Goal: Information Seeking & Learning: Understand process/instructions

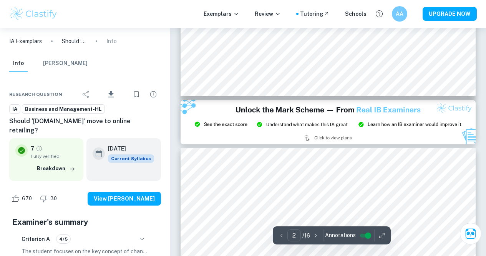
scroll to position [1063, 0]
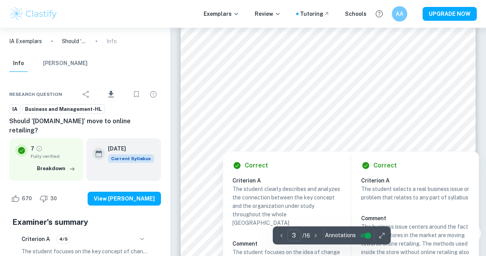
click at [334, 142] on div at bounding box center [339, 131] width 244 height 21
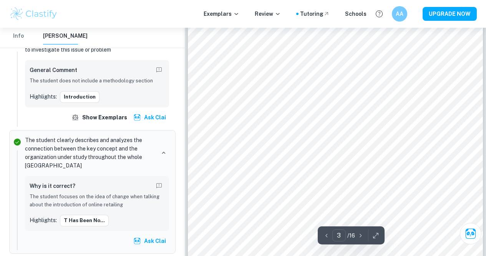
scroll to position [1025, 0]
type input "3"
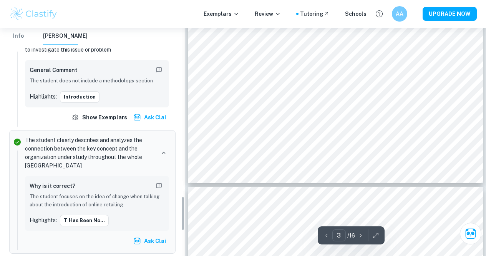
scroll to position [1063, 0]
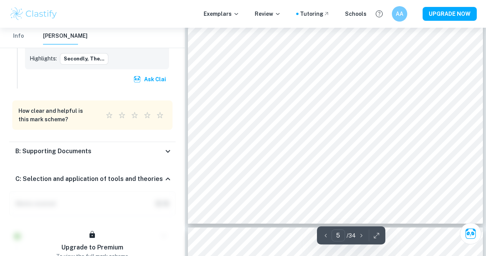
scroll to position [1930, 0]
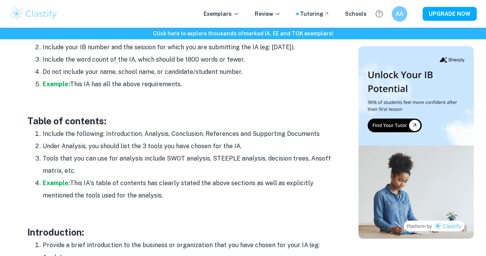
click at [145, 108] on p at bounding box center [180, 108] width 307 height 12
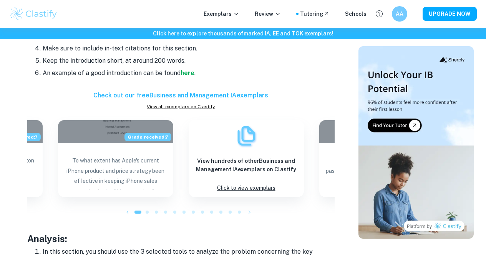
scroll to position [961, 0]
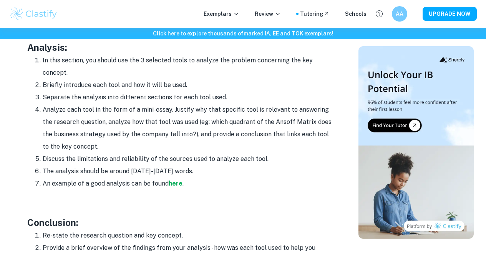
drag, startPoint x: 48, startPoint y: 57, endPoint x: 199, endPoint y: 68, distance: 151.4
click at [199, 68] on li "In this section, you should use the 3 selected tools to analyze the problem con…" at bounding box center [189, 66] width 292 height 25
click at [173, 65] on li "In this section, you should use the 3 selected tools to analyze the problem con…" at bounding box center [189, 66] width 292 height 25
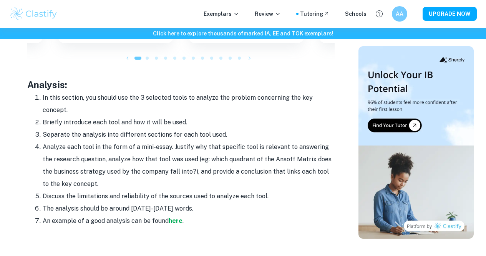
scroll to position [922, 0]
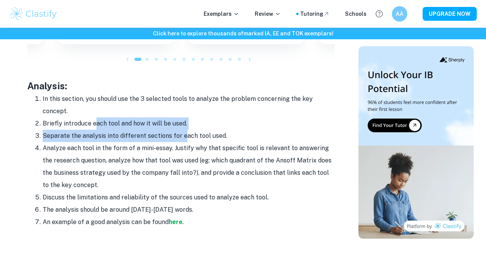
drag, startPoint x: 95, startPoint y: 115, endPoint x: 182, endPoint y: 123, distance: 87.7
click at [182, 123] on ol "In this section, you should use the 3 selected tools to analyze the problem con…" at bounding box center [180, 160] width 307 height 135
click at [183, 130] on li "Separate the analysis into different sections for each tool used." at bounding box center [189, 136] width 292 height 12
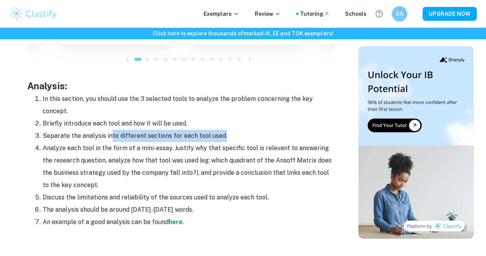
drag, startPoint x: 109, startPoint y: 130, endPoint x: 223, endPoint y: 131, distance: 113.8
click at [223, 131] on li "Separate the analysis into different sections for each tool used." at bounding box center [189, 136] width 292 height 12
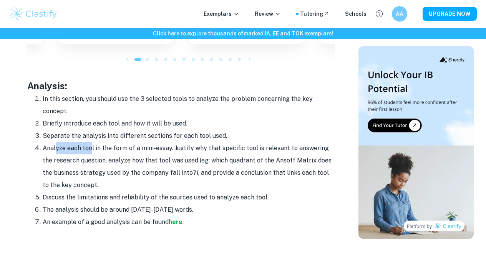
drag, startPoint x: 58, startPoint y: 139, endPoint x: 91, endPoint y: 141, distance: 33.9
click at [91, 142] on li "Analyze each tool in the form of a mini-essay. Justify why that specific tool i…" at bounding box center [189, 166] width 292 height 49
click at [92, 142] on li "Analyze each tool in the form of a mini-essay. Justify why that specific tool i…" at bounding box center [189, 166] width 292 height 49
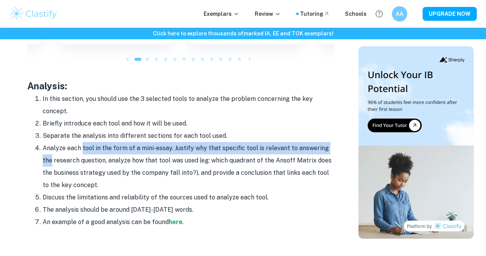
drag, startPoint x: 81, startPoint y: 139, endPoint x: 339, endPoint y: 143, distance: 257.6
click at [332, 143] on li "Analyze each tool in the form of a mini-essay. Justify why that specific tool i…" at bounding box center [189, 166] width 292 height 49
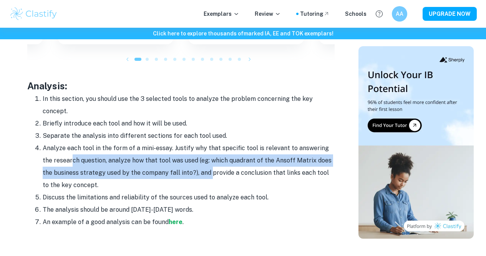
drag, startPoint x: 62, startPoint y: 153, endPoint x: 198, endPoint y: 169, distance: 136.9
click at [198, 169] on li "Analyze each tool in the form of a mini-essay. Justify why that specific tool i…" at bounding box center [189, 166] width 292 height 49
click at [198, 168] on li "Analyze each tool in the form of a mini-essay. Justify why that specific tool i…" at bounding box center [189, 166] width 292 height 49
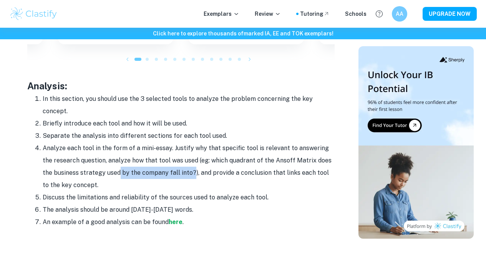
drag, startPoint x: 134, startPoint y: 162, endPoint x: 183, endPoint y: 166, distance: 49.0
click at [181, 167] on li "Analyze each tool in the form of a mini-essay. Justify why that specific tool i…" at bounding box center [189, 166] width 292 height 49
click at [183, 166] on li "Analyze each tool in the form of a mini-essay. Justify why that specific tool i…" at bounding box center [189, 166] width 292 height 49
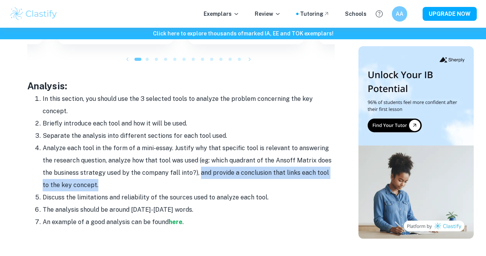
drag, startPoint x: 187, startPoint y: 165, endPoint x: 308, endPoint y: 176, distance: 121.6
click at [306, 176] on li "Analyze each tool in the form of a mini-essay. Justify why that specific tool i…" at bounding box center [189, 166] width 292 height 49
click at [314, 175] on li "Analyze each tool in the form of a mini-essay. Justify why that specific tool i…" at bounding box center [189, 166] width 292 height 49
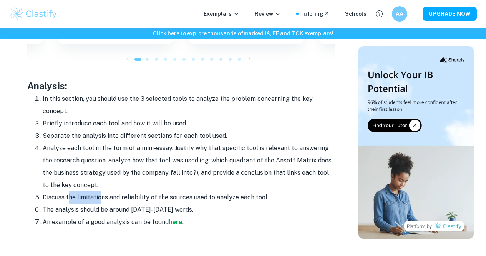
drag, startPoint x: 68, startPoint y: 188, endPoint x: 105, endPoint y: 190, distance: 37.0
click at [103, 191] on li "Discuss the limitations and reliability of the sources used to analyze each too…" at bounding box center [189, 197] width 292 height 12
click at [110, 191] on li "Discuss the limitations and reliability of the sources used to analyze each too…" at bounding box center [189, 197] width 292 height 12
